Goal: Navigation & Orientation: Find specific page/section

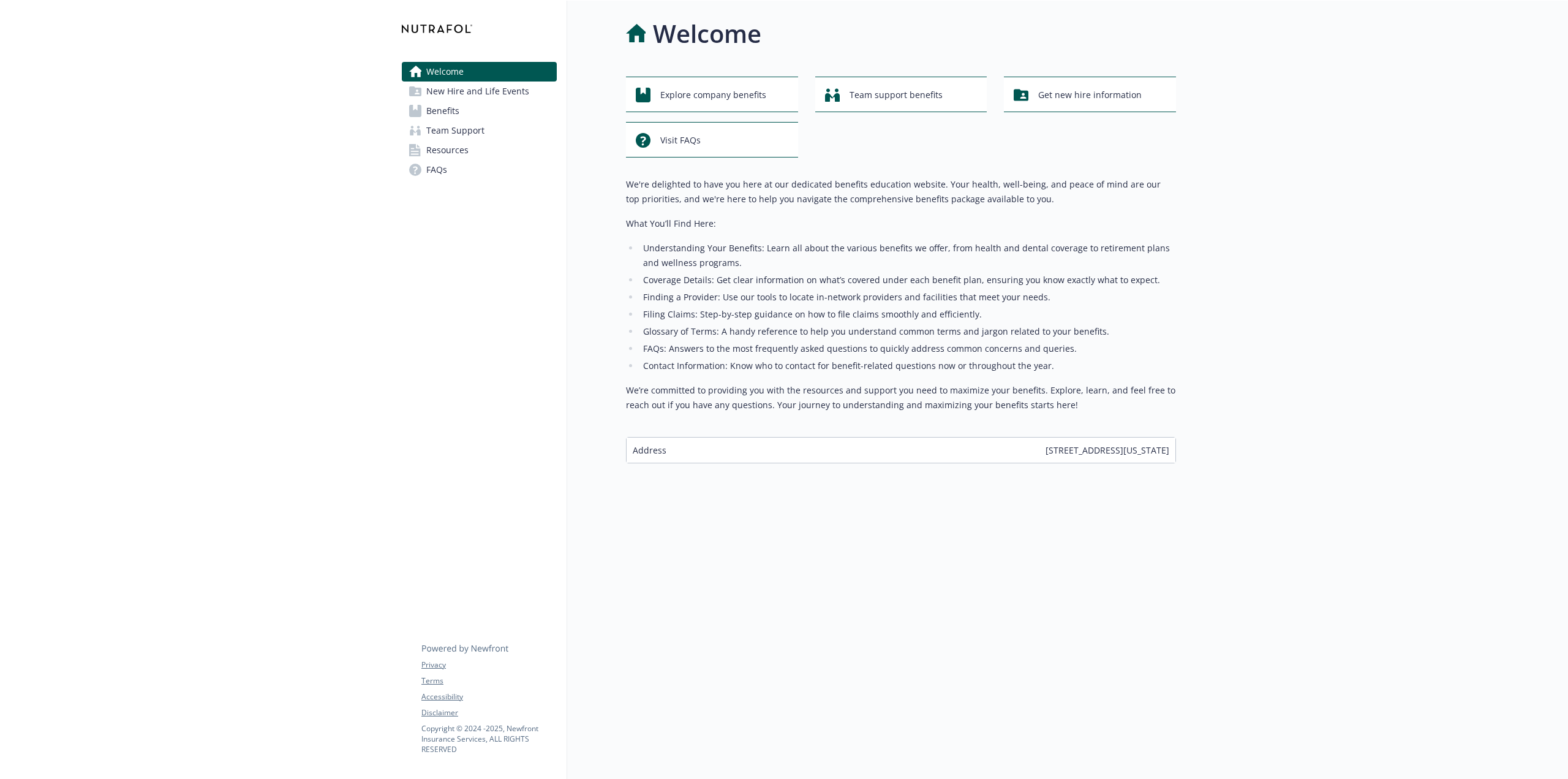
click at [452, 118] on span "Benefits" at bounding box center [443, 110] width 33 height 19
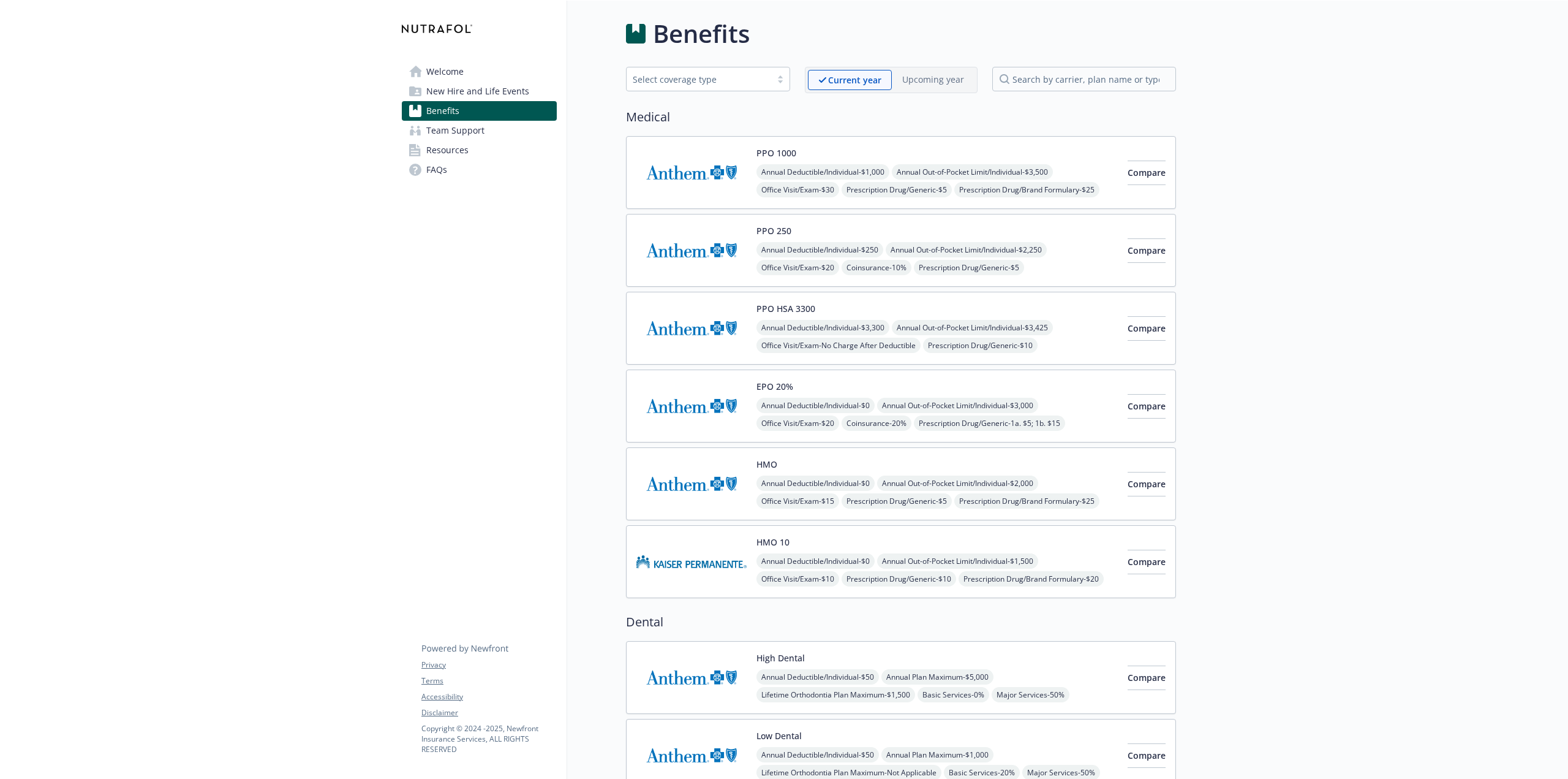
click at [446, 152] on span "Resources" at bounding box center [447, 149] width 43 height 19
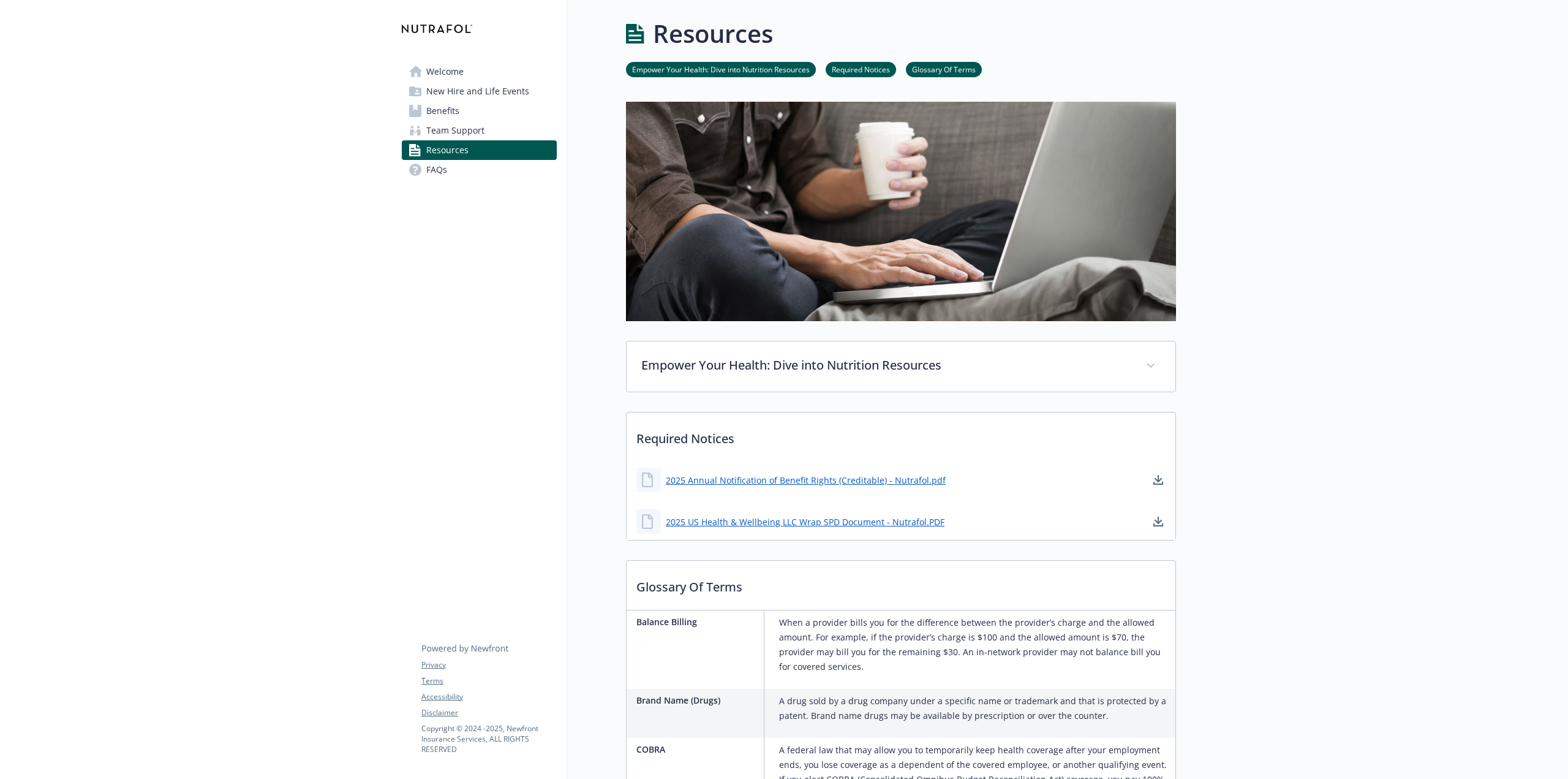
click at [470, 69] on link "Welcome" at bounding box center [479, 71] width 155 height 19
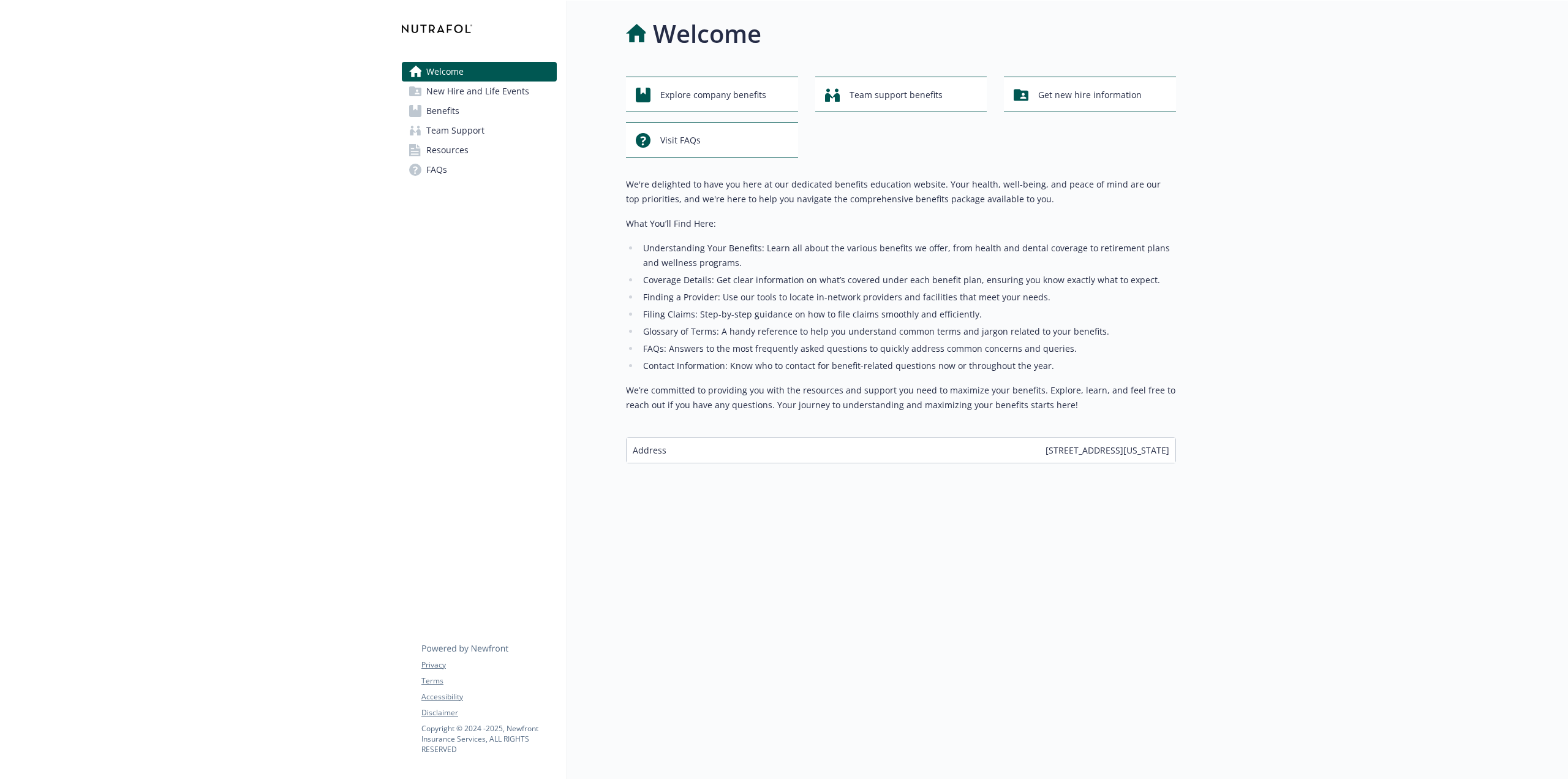
click at [436, 152] on span "Resources" at bounding box center [447, 149] width 43 height 19
